Goal: Go to known website: Access a specific website the user already knows

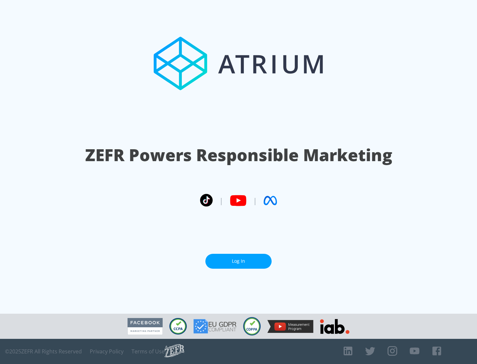
click at [238, 261] on link "Log In" at bounding box center [238, 261] width 66 height 15
